Goal: Information Seeking & Learning: Check status

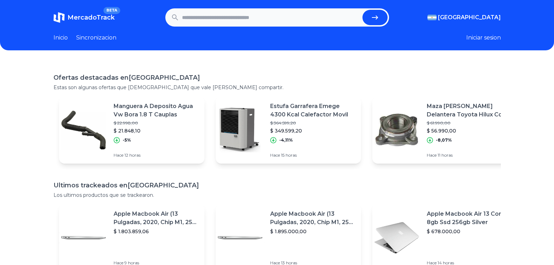
click at [229, 22] on input "text" at bounding box center [271, 17] width 178 height 15
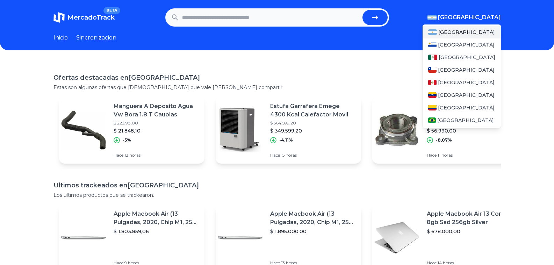
click at [497, 15] on span "[GEOGRAPHIC_DATA]" at bounding box center [469, 17] width 63 height 8
click at [465, 57] on div "[GEOGRAPHIC_DATA]" at bounding box center [462, 57] width 78 height 13
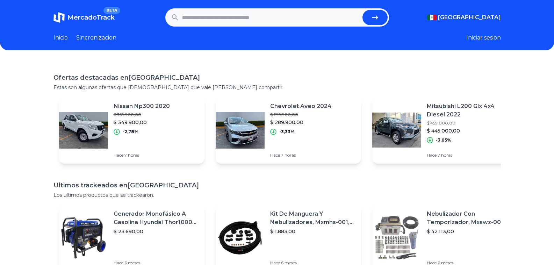
click at [227, 21] on input "text" at bounding box center [271, 17] width 178 height 15
click at [208, 13] on input "text" at bounding box center [271, 17] width 178 height 15
type input "**********"
click at [363, 10] on button "submit" at bounding box center [375, 17] width 25 height 15
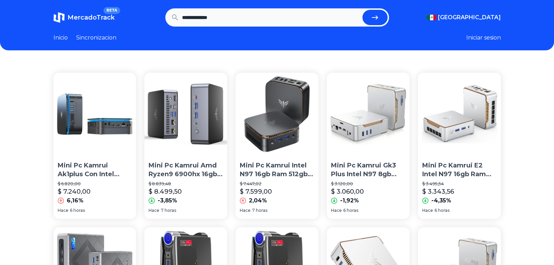
click at [460, 168] on p "Mini Pc Kamrui E2 Intel N97 16gb Ram 512gb Ssd Windows 11pro" at bounding box center [459, 169] width 74 height 17
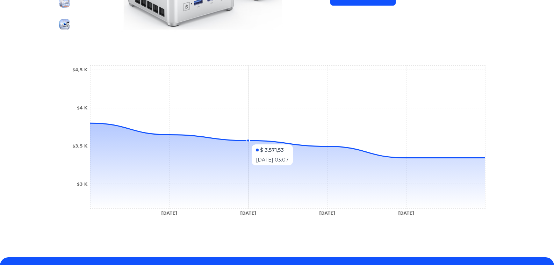
scroll to position [249, 0]
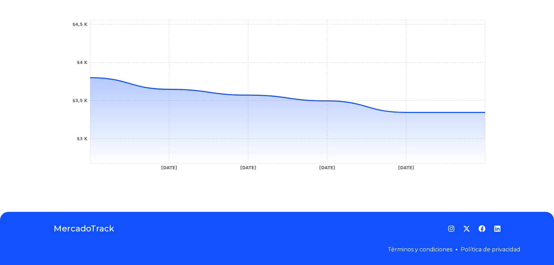
drag, startPoint x: 93, startPoint y: 79, endPoint x: 518, endPoint y: 137, distance: 428.7
click at [485, 115] on icon at bounding box center [287, 121] width 395 height 86
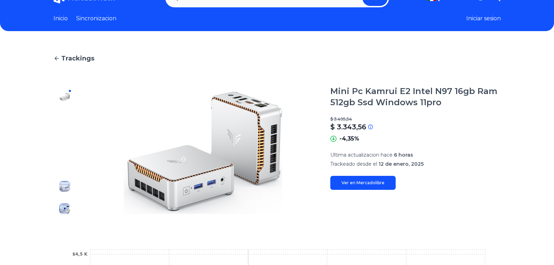
scroll to position [0, 0]
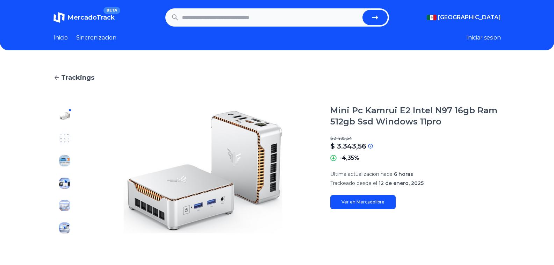
click at [63, 39] on link "Inicio" at bounding box center [60, 38] width 14 height 8
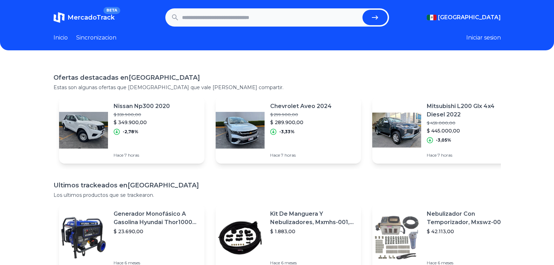
click at [61, 37] on link "Inicio" at bounding box center [60, 38] width 14 height 8
